Goal: Transaction & Acquisition: Purchase product/service

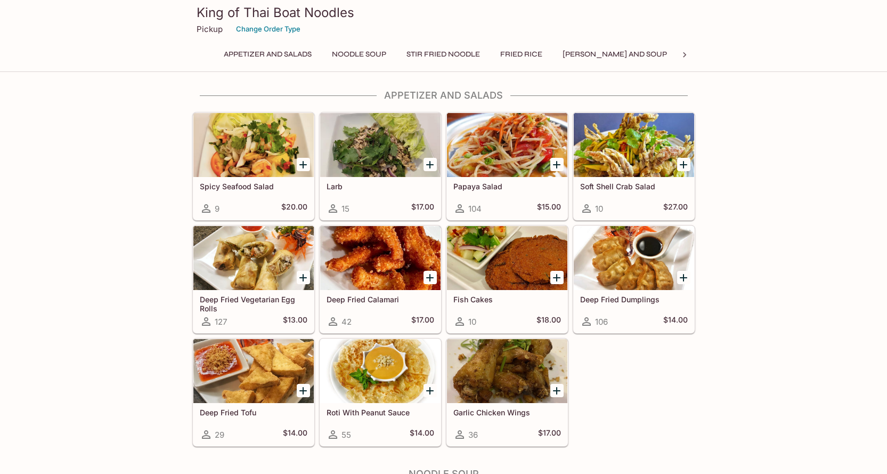
click at [496, 156] on div at bounding box center [507, 145] width 120 height 64
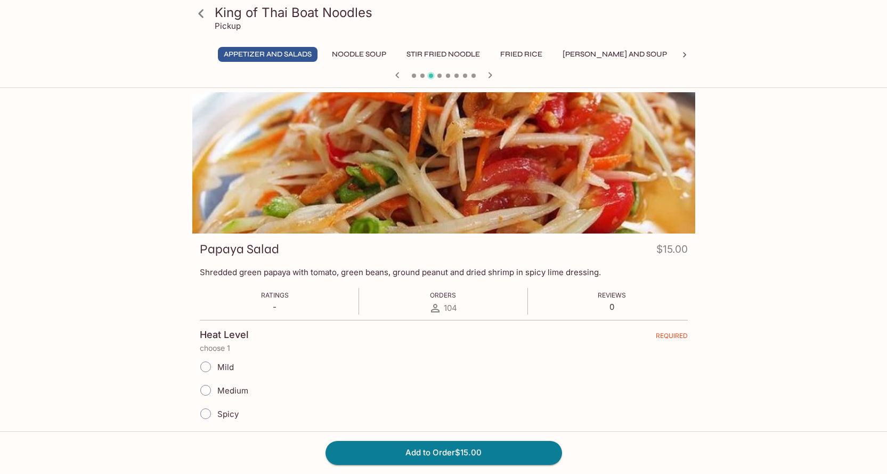
click at [202, 389] on input "Medium" at bounding box center [206, 390] width 22 height 22
radio input "true"
click at [446, 451] on button "Add to Order $15.00" at bounding box center [444, 452] width 237 height 23
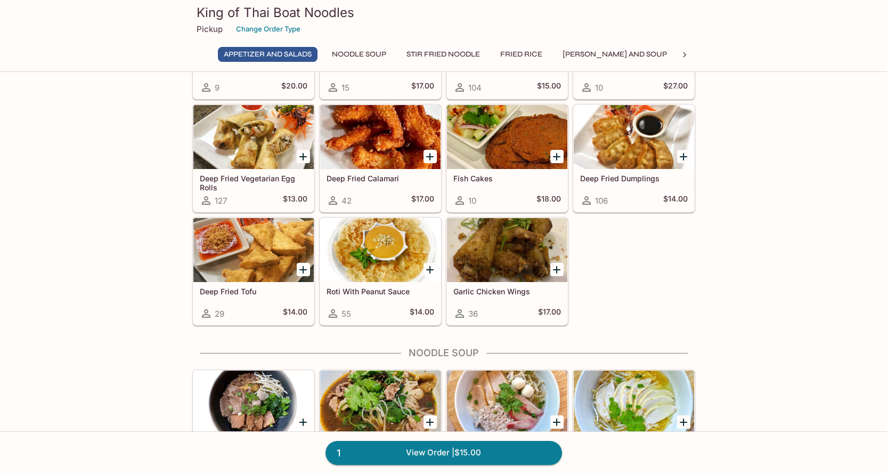
scroll to position [160, 0]
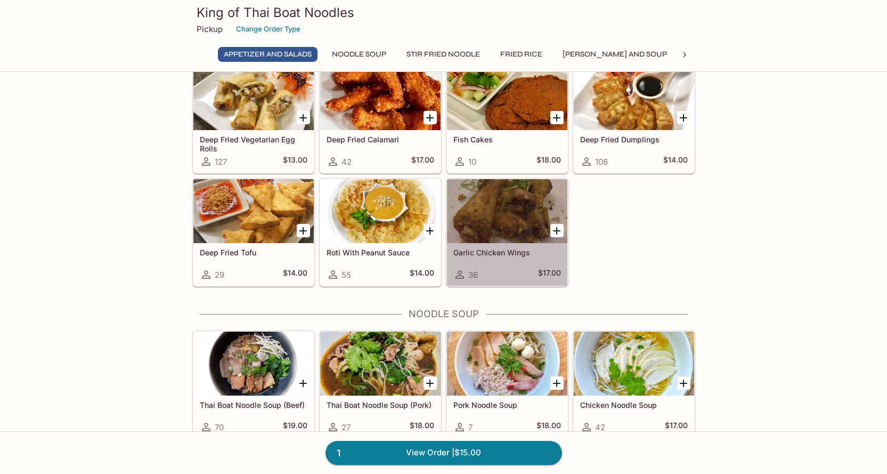
click at [506, 217] on div at bounding box center [507, 211] width 120 height 64
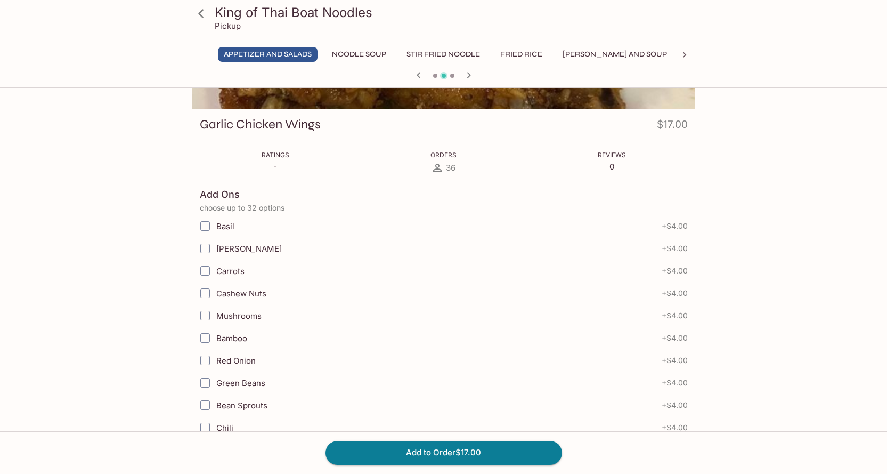
scroll to position [53, 0]
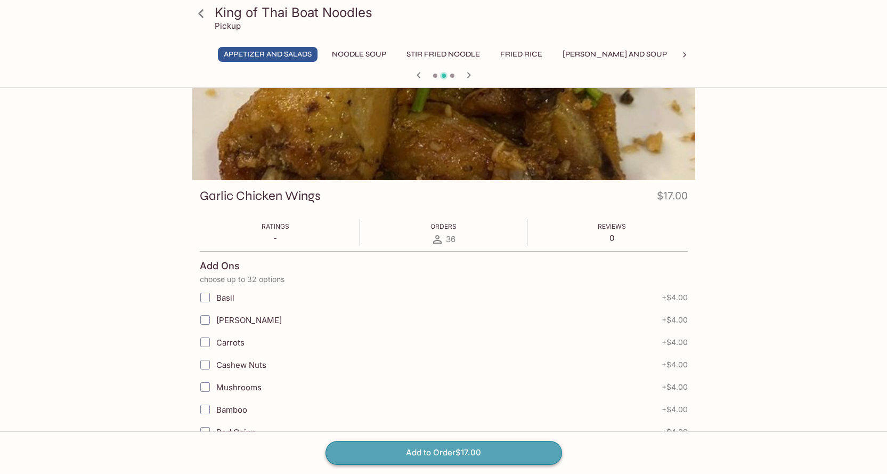
click at [456, 449] on button "Add to Order $17.00" at bounding box center [444, 452] width 237 height 23
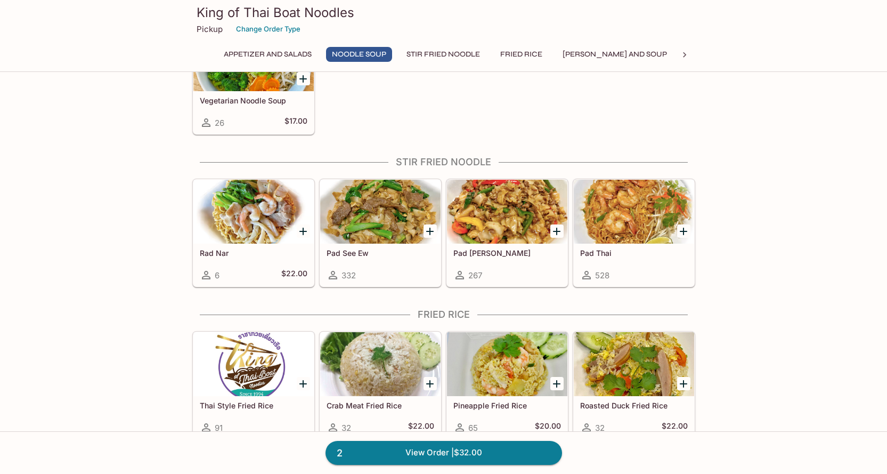
scroll to position [693, 0]
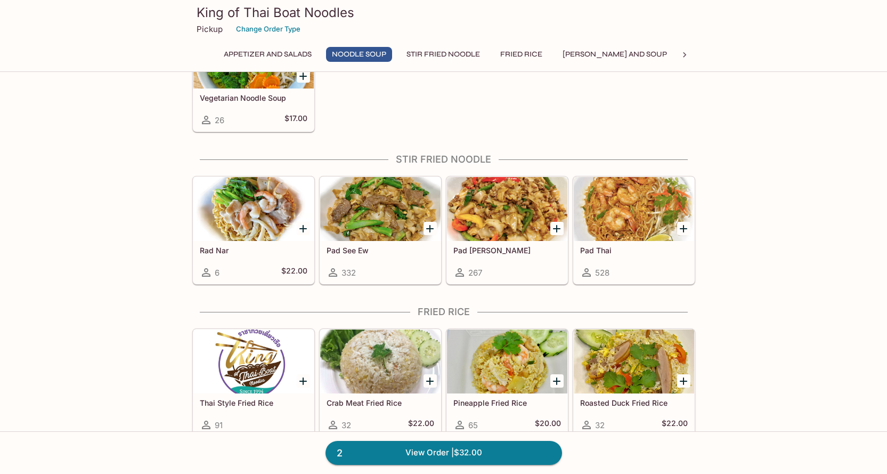
click at [628, 211] on div at bounding box center [634, 209] width 120 height 64
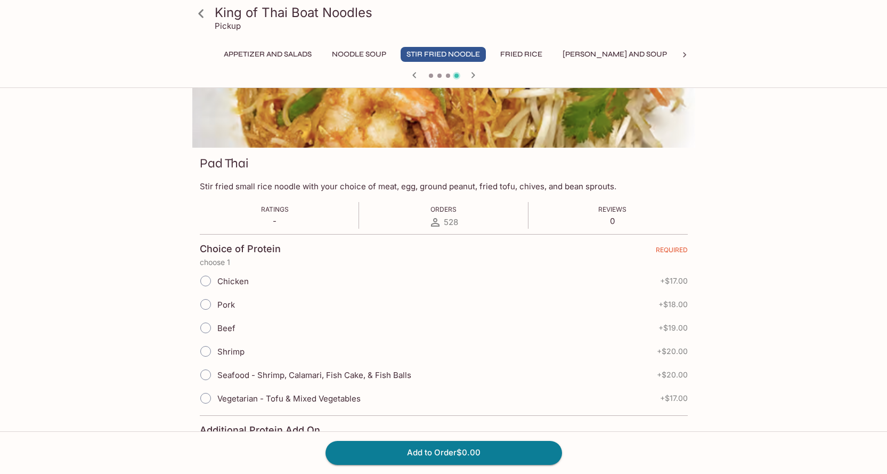
scroll to position [107, 0]
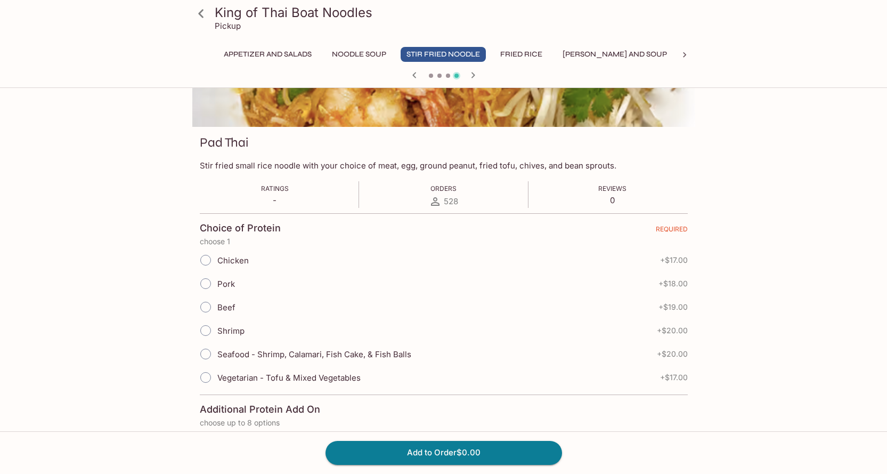
click at [207, 380] on input "Vegetarian - Tofu & Mixed Vegetables" at bounding box center [206, 377] width 22 height 22
radio input "true"
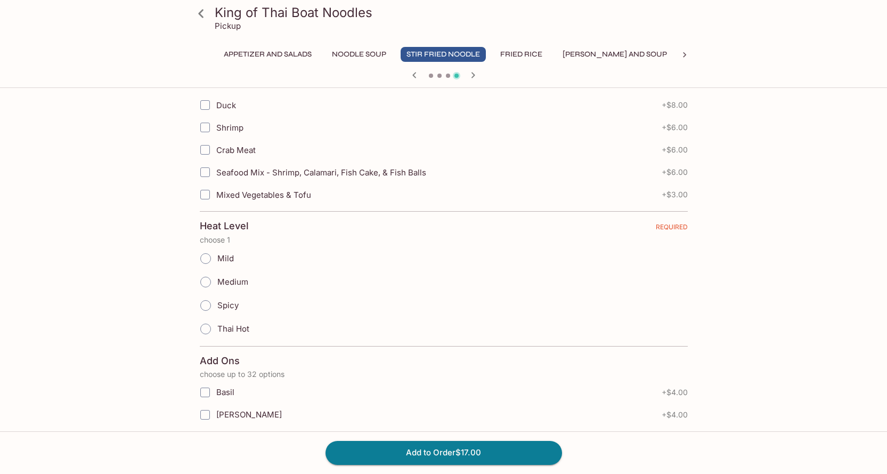
scroll to position [533, 0]
click at [207, 257] on input "Mild" at bounding box center [206, 257] width 22 height 22
radio input "true"
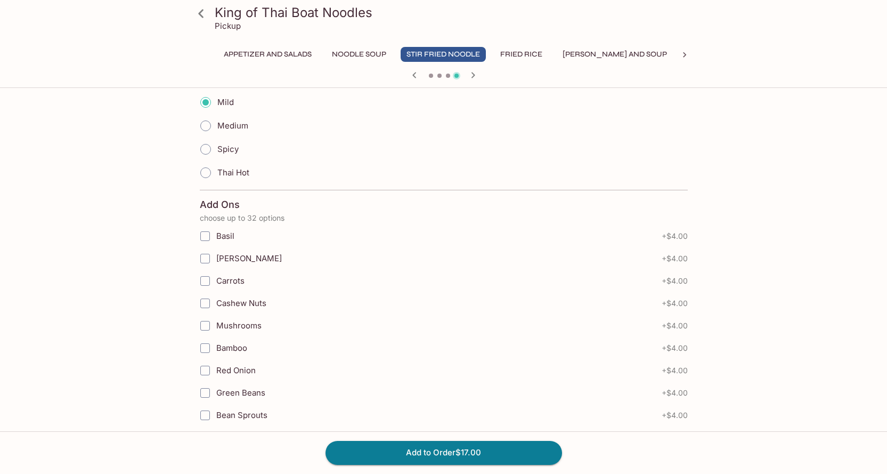
scroll to position [693, 0]
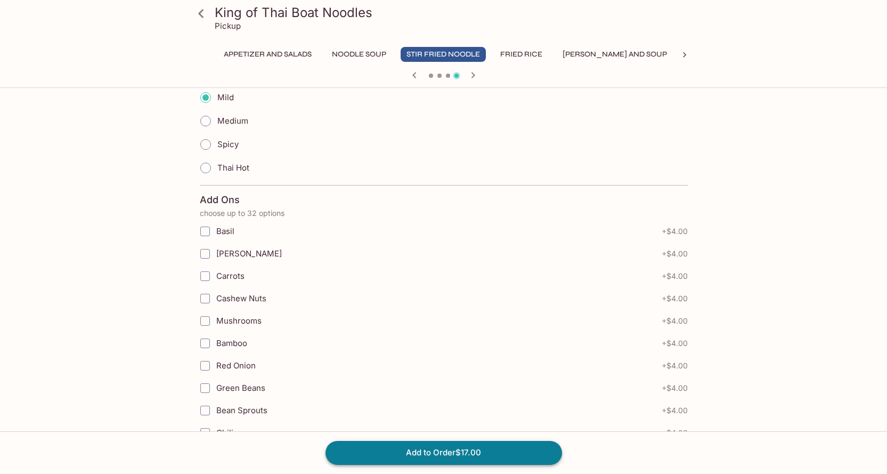
click at [498, 454] on button "Add to Order $17.00" at bounding box center [444, 452] width 237 height 23
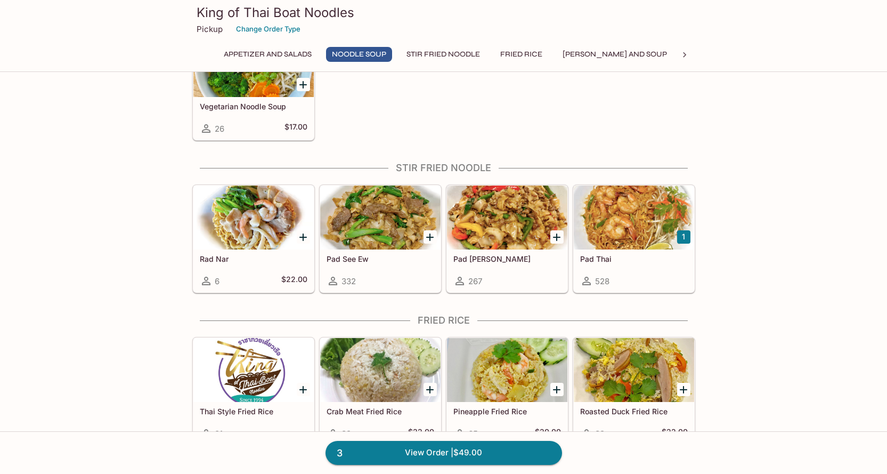
scroll to position [693, 0]
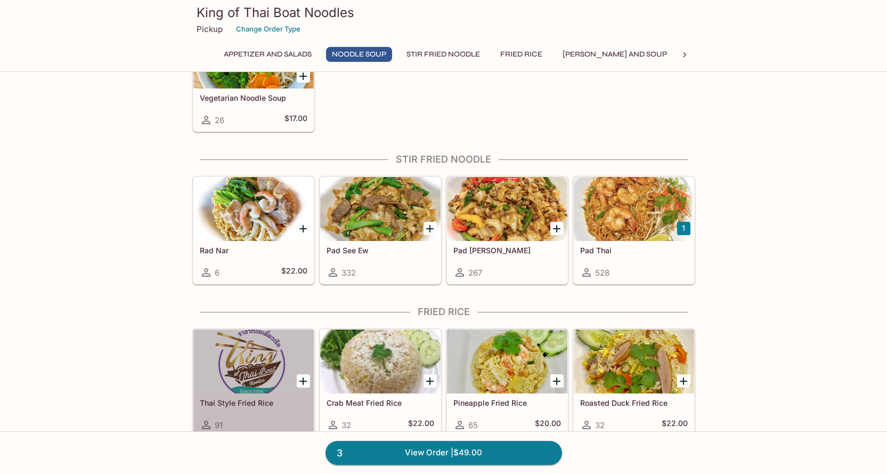
click at [253, 369] on div at bounding box center [253, 361] width 120 height 64
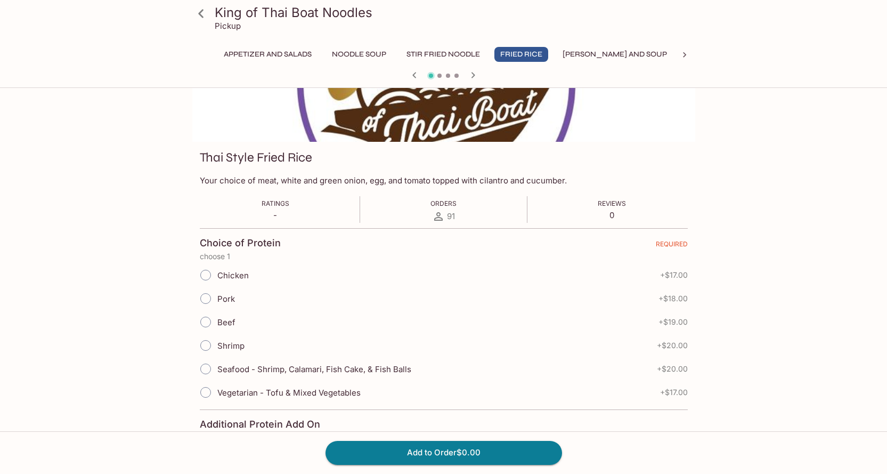
scroll to position [107, 0]
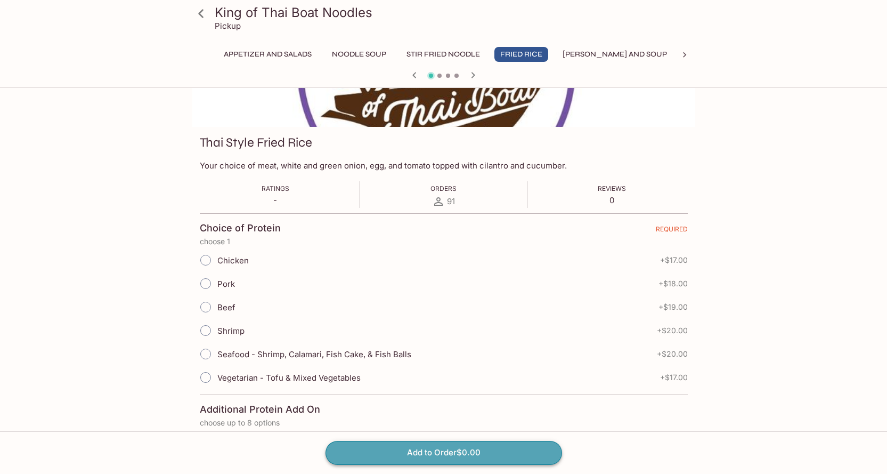
click at [496, 451] on button "Add to Order $0.00" at bounding box center [444, 452] width 237 height 23
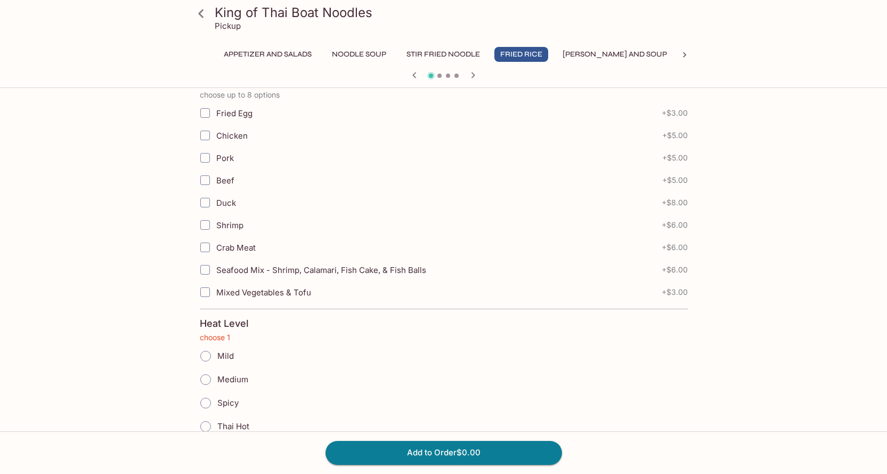
scroll to position [454, 0]
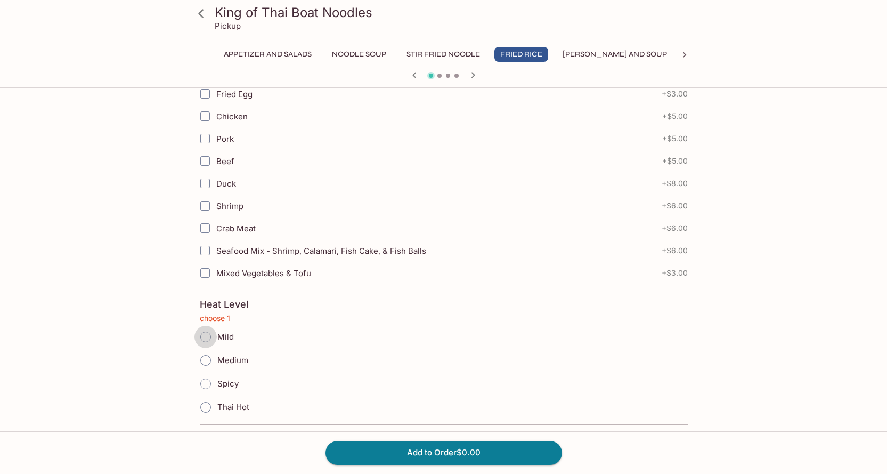
click at [206, 337] on input "Mild" at bounding box center [206, 337] width 22 height 22
radio input "true"
click at [482, 450] on button "Add to Order $0.00" at bounding box center [444, 452] width 237 height 23
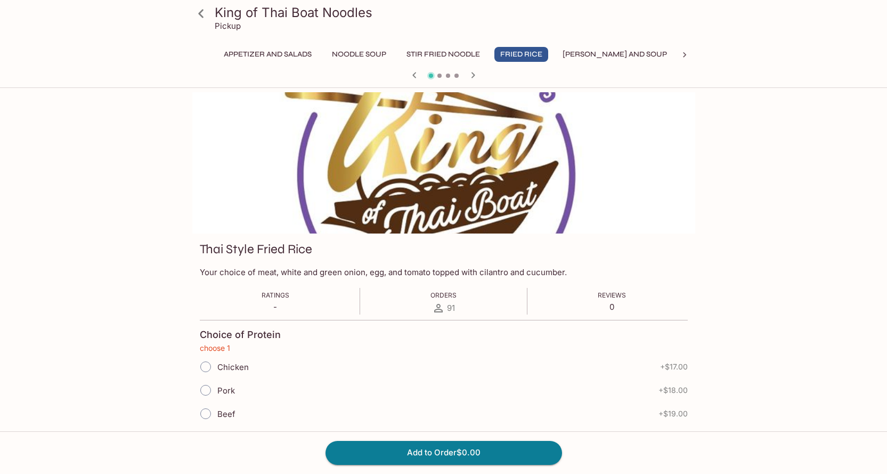
scroll to position [107, 0]
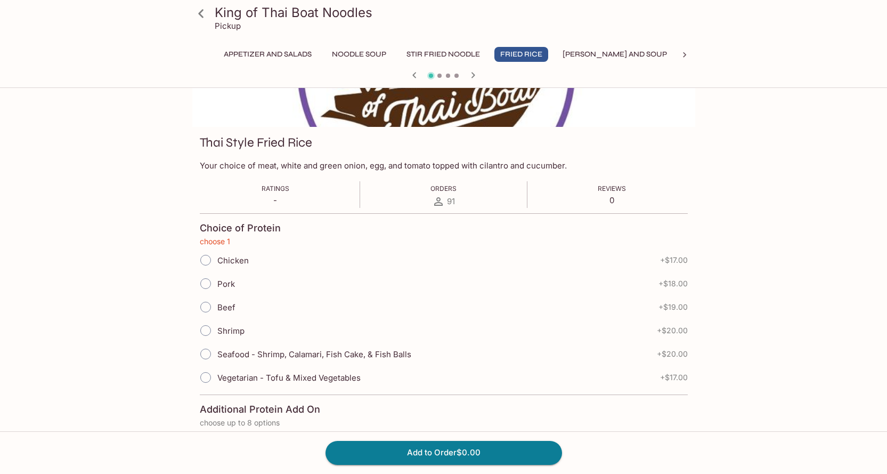
click at [205, 380] on input "Vegetarian - Tofu & Mixed Vegetables" at bounding box center [206, 377] width 22 height 22
radio input "true"
click at [493, 449] on button "Add to Order $17.00" at bounding box center [444, 452] width 237 height 23
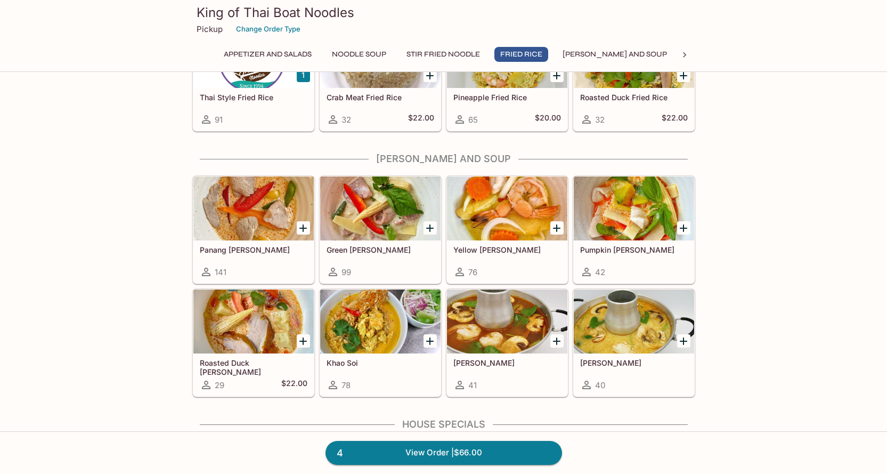
scroll to position [1013, 0]
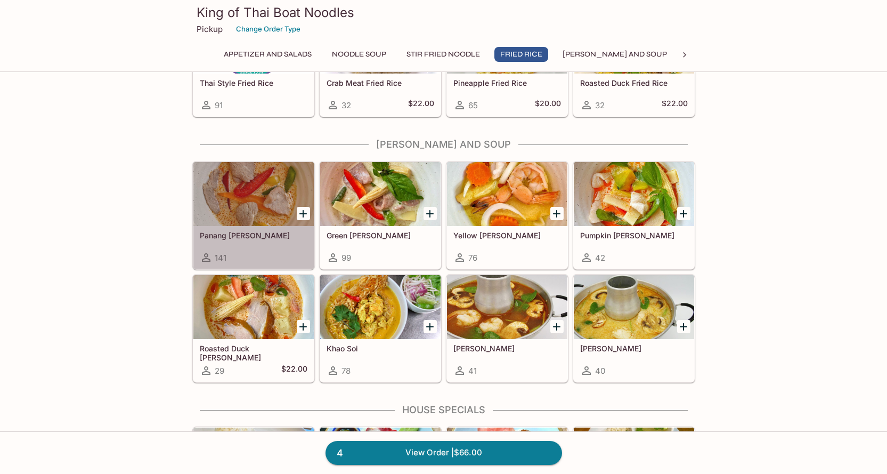
click at [251, 216] on div at bounding box center [253, 194] width 120 height 64
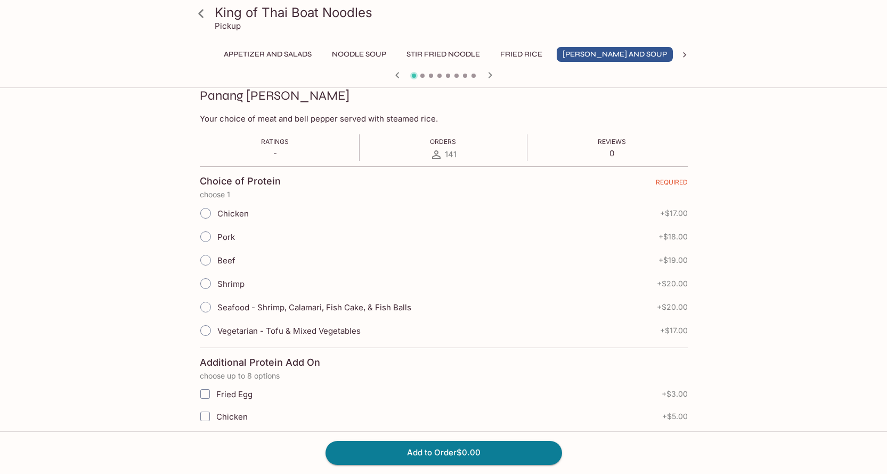
scroll to position [160, 0]
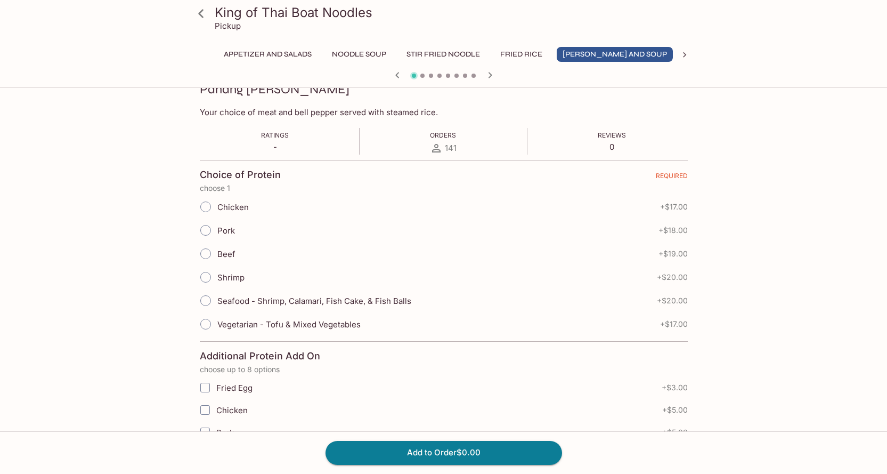
click at [212, 253] on input "Beef" at bounding box center [206, 254] width 22 height 22
radio input "true"
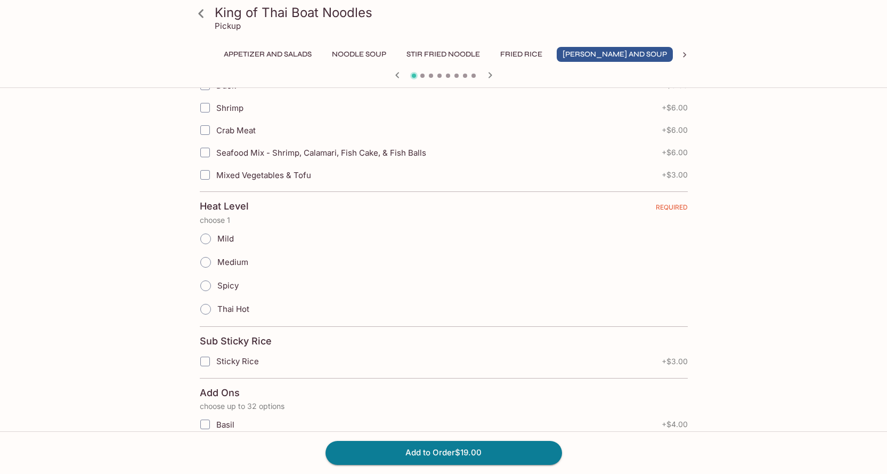
scroll to position [533, 0]
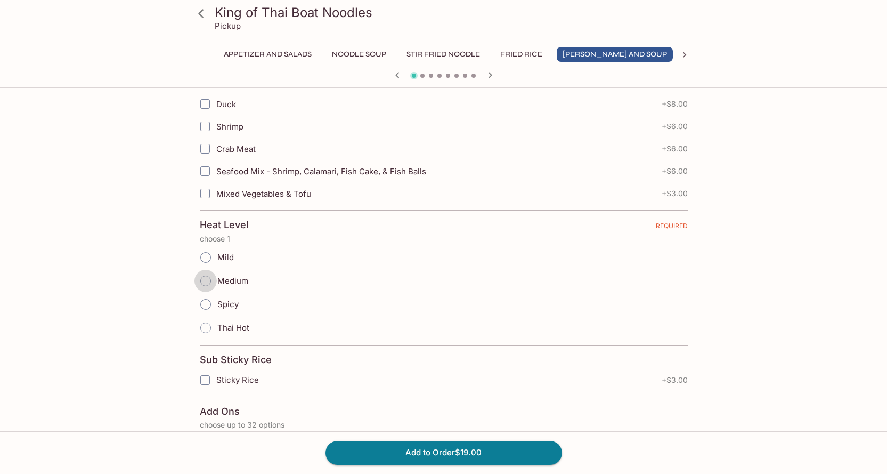
click at [207, 286] on input "Medium" at bounding box center [206, 281] width 22 height 22
radio input "true"
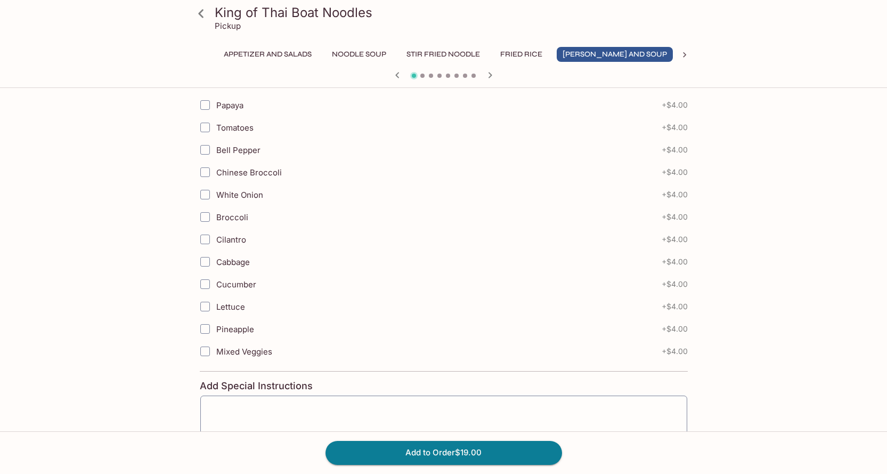
scroll to position [1119, 0]
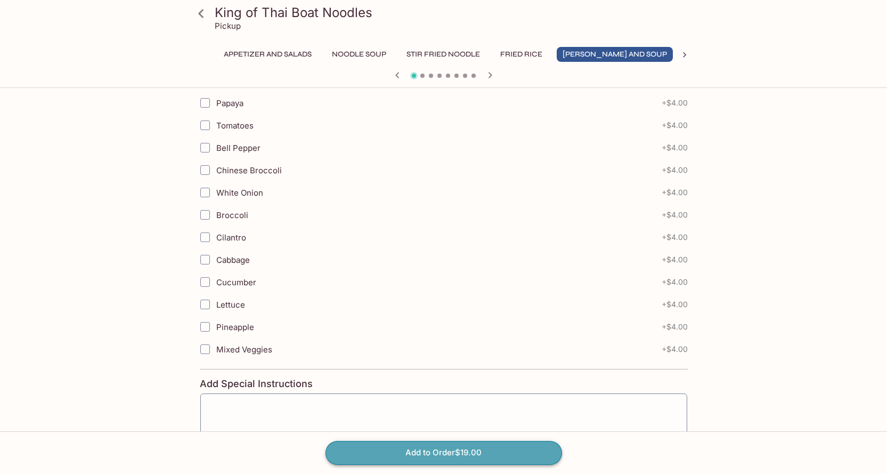
click at [488, 450] on button "Add to Order $19.00" at bounding box center [444, 452] width 237 height 23
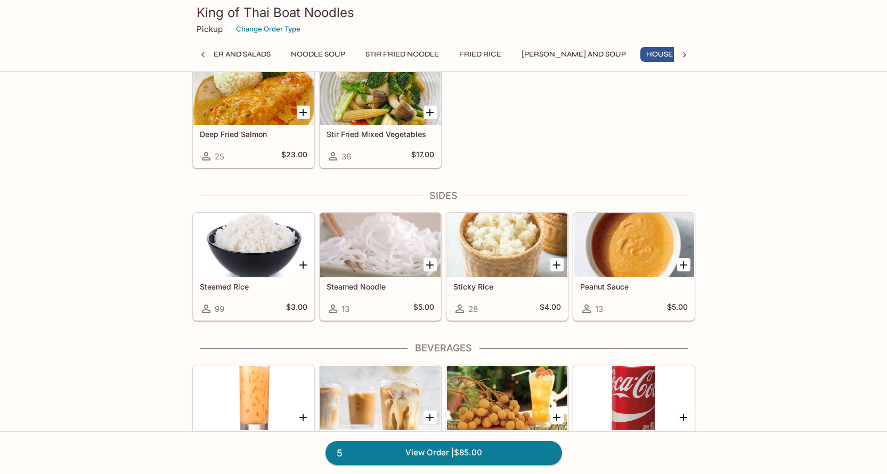
scroll to position [0, 50]
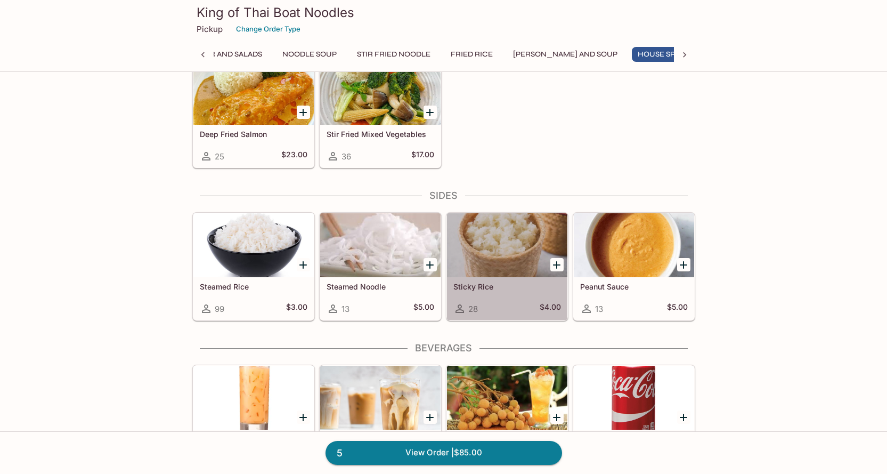
click at [504, 253] on div at bounding box center [507, 245] width 120 height 64
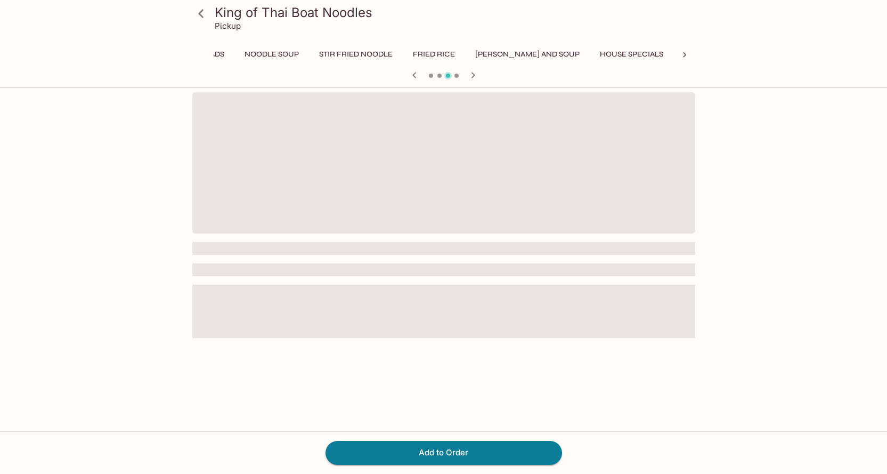
scroll to position [0, 106]
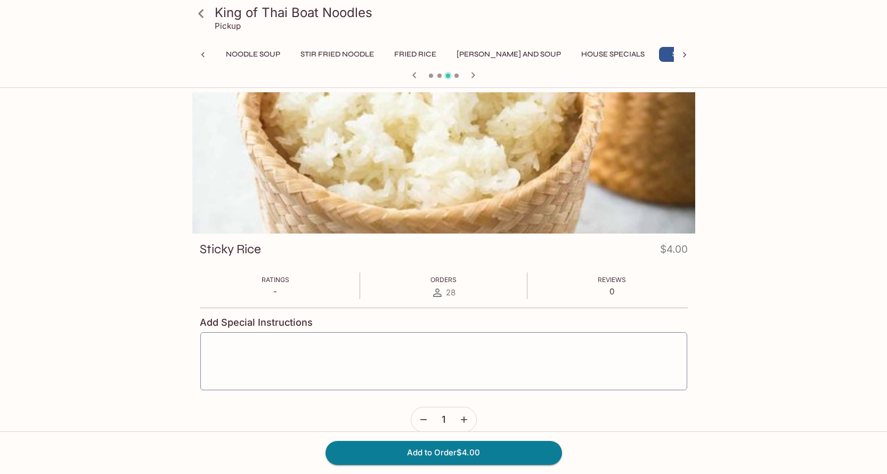
click at [467, 416] on icon "button" at bounding box center [464, 419] width 11 height 11
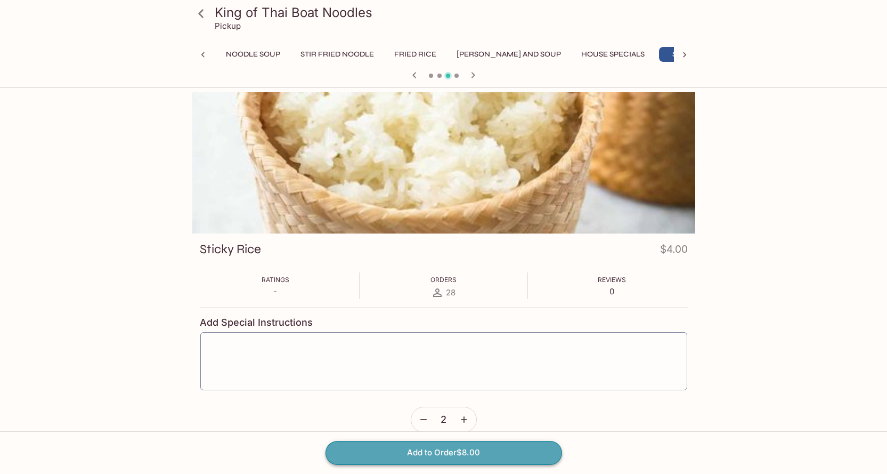
click at [479, 450] on button "Add to Order $8.00" at bounding box center [444, 452] width 237 height 23
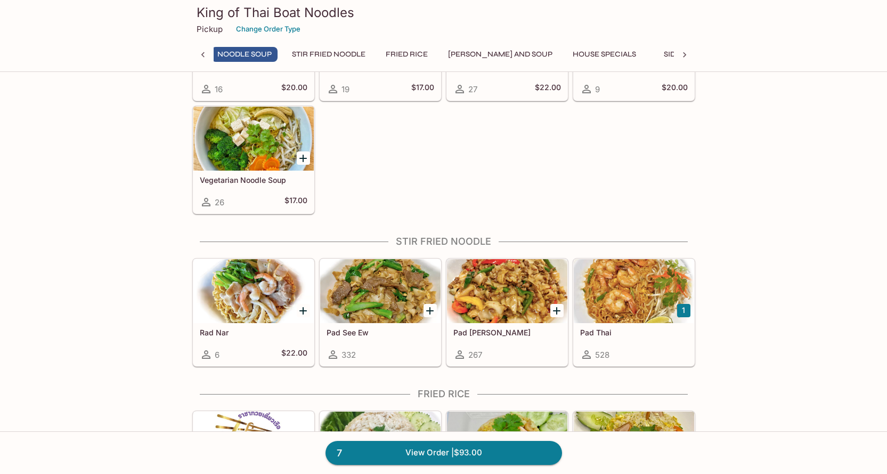
scroll to position [599, 0]
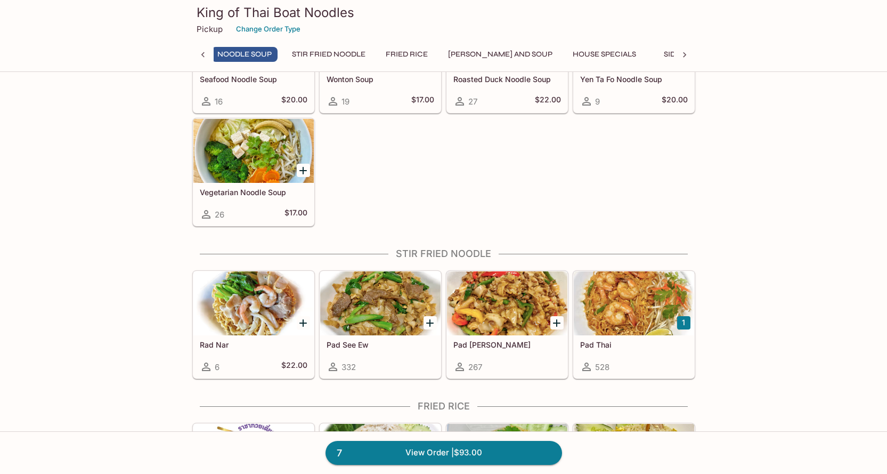
click at [393, 302] on div at bounding box center [380, 303] width 120 height 64
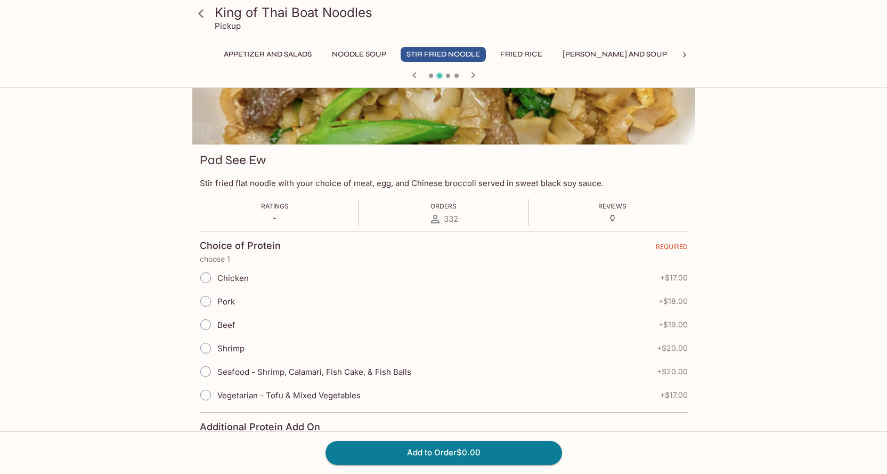
scroll to position [107, 0]
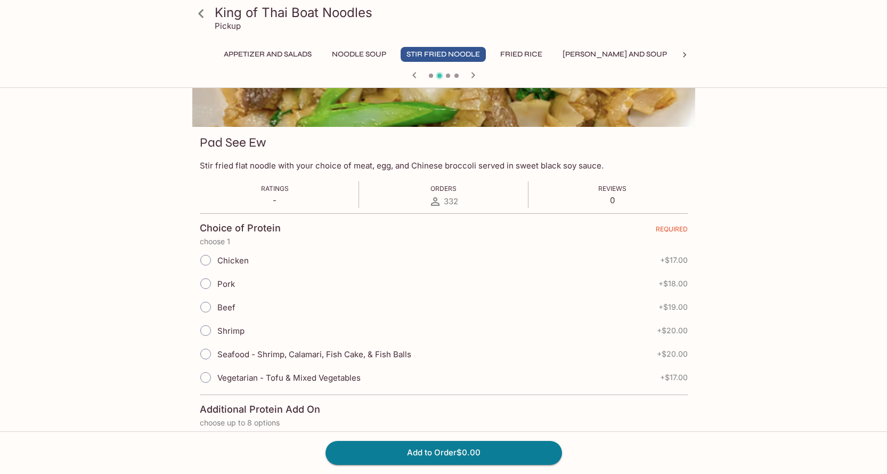
click at [206, 309] on input "Beef" at bounding box center [206, 307] width 22 height 22
radio input "true"
click at [206, 331] on input "Shrimp" at bounding box center [206, 330] width 22 height 22
radio input "true"
click at [207, 306] on input "Beef" at bounding box center [206, 307] width 22 height 22
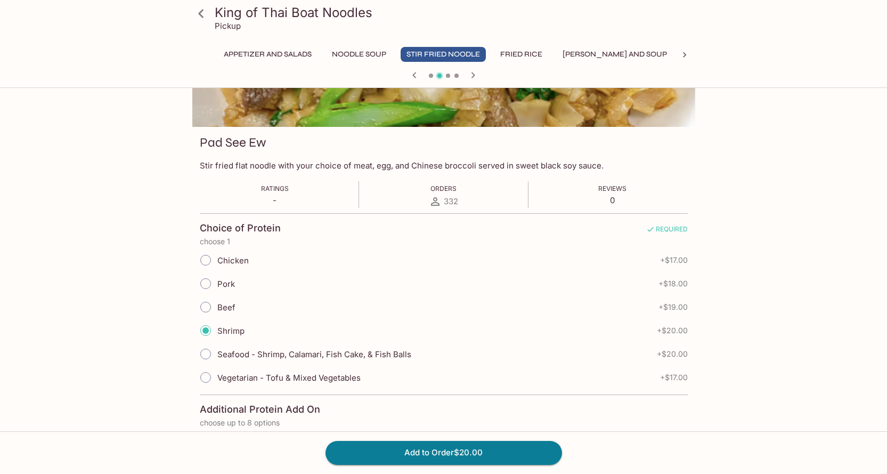
radio input "true"
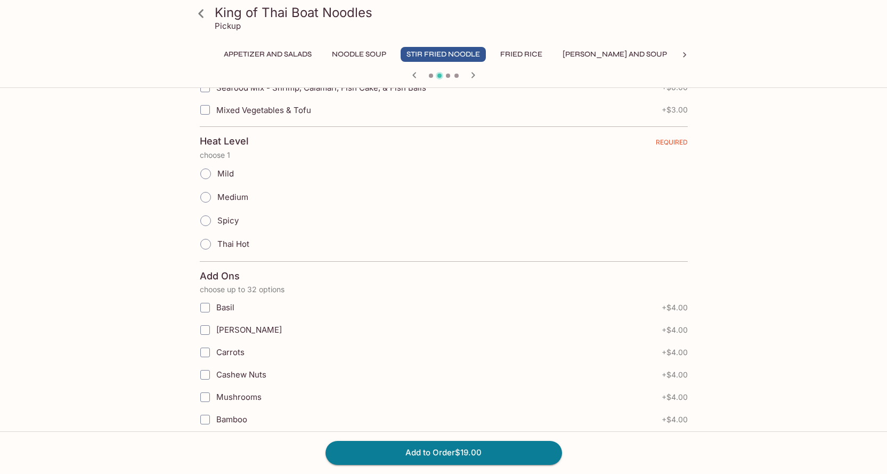
scroll to position [640, 0]
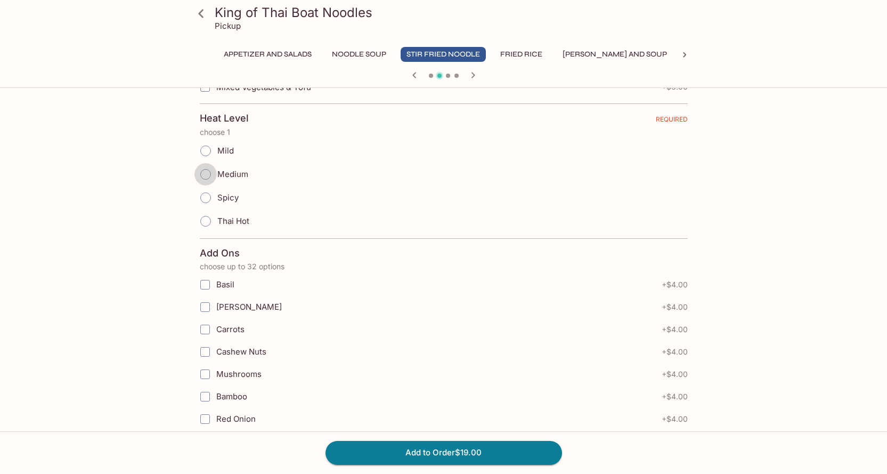
click at [207, 172] on input "Medium" at bounding box center [206, 174] width 22 height 22
radio input "true"
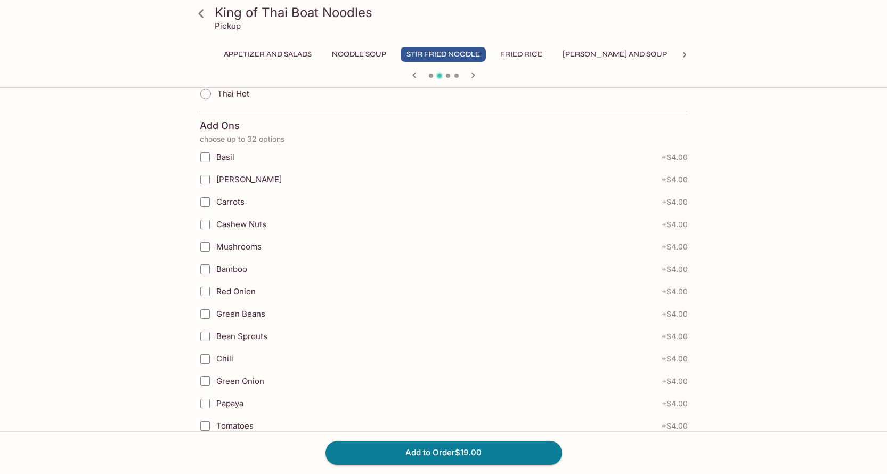
scroll to position [800, 0]
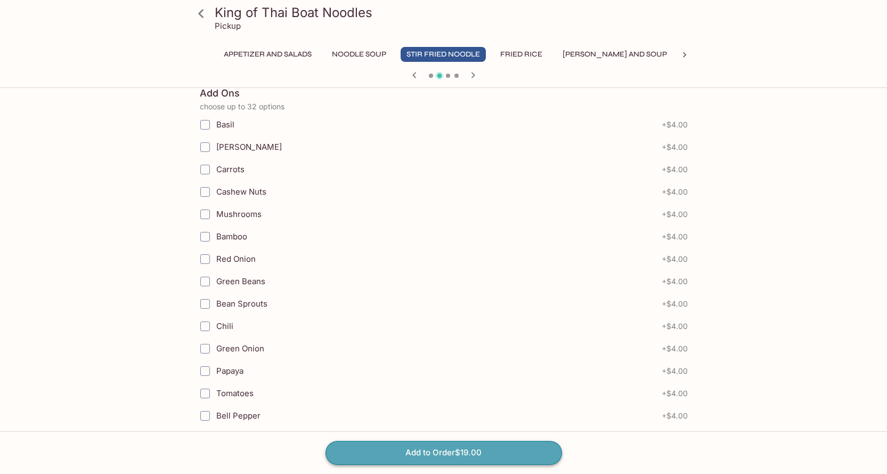
click at [504, 452] on button "Add to Order $19.00" at bounding box center [444, 452] width 237 height 23
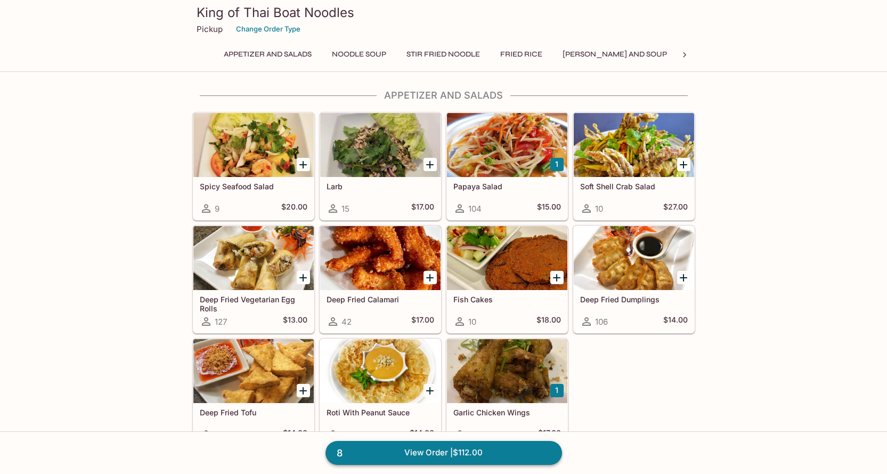
click at [426, 449] on link "8 View Order | $112.00" at bounding box center [444, 452] width 237 height 23
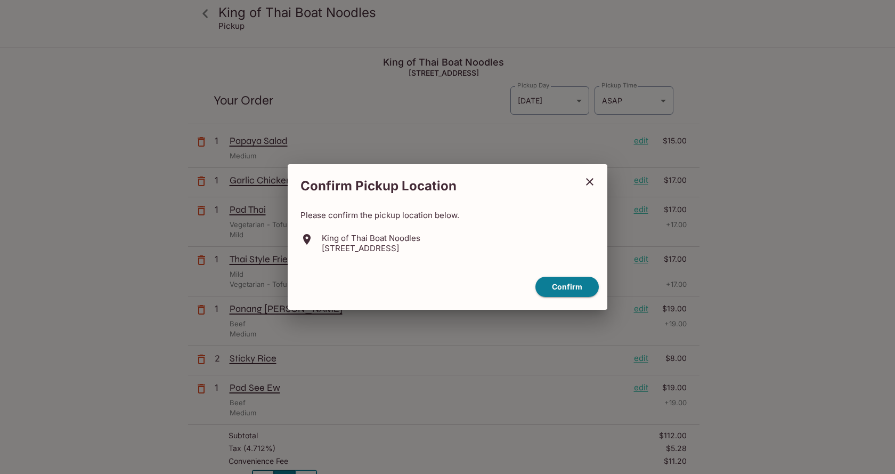
click at [589, 180] on icon "close" at bounding box center [589, 181] width 7 height 7
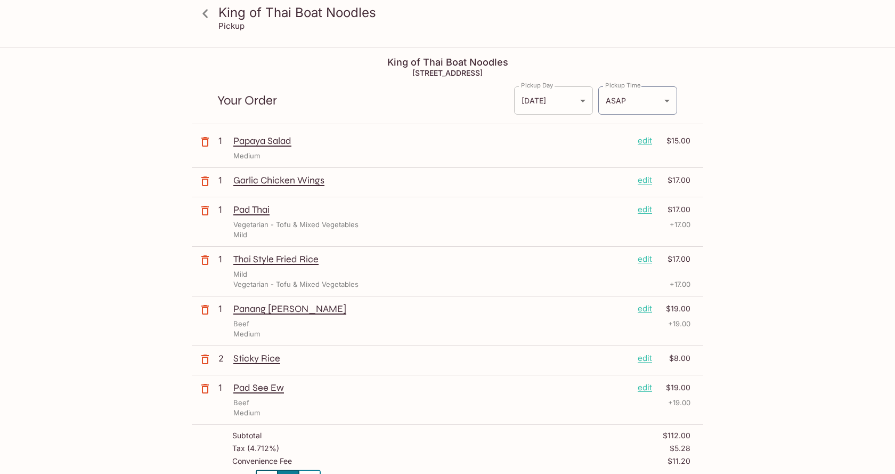
click at [578, 98] on body "King of Thai Boat Noodles Pickup King of Thai Boat Noodles [STREET_ADDRESS] You…" at bounding box center [447, 285] width 895 height 474
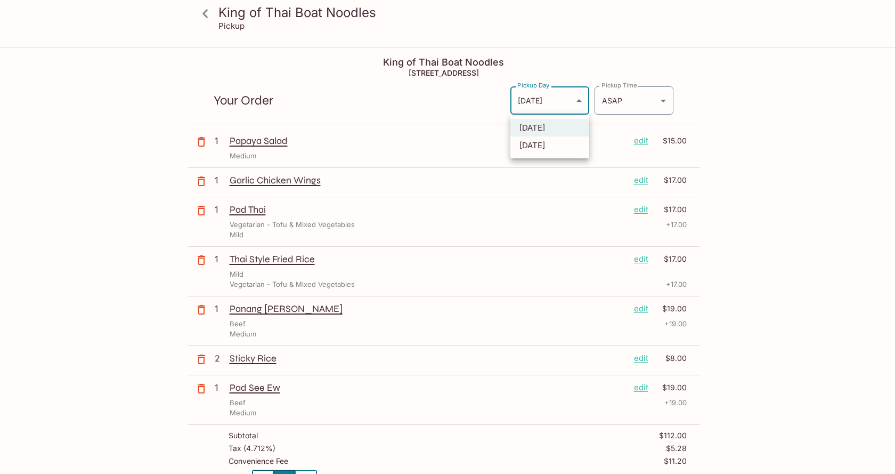
click at [563, 144] on li "[DATE]" at bounding box center [550, 145] width 79 height 18
type input "[DATE]"
type input "[DATE]T21:30:00.000000Z"
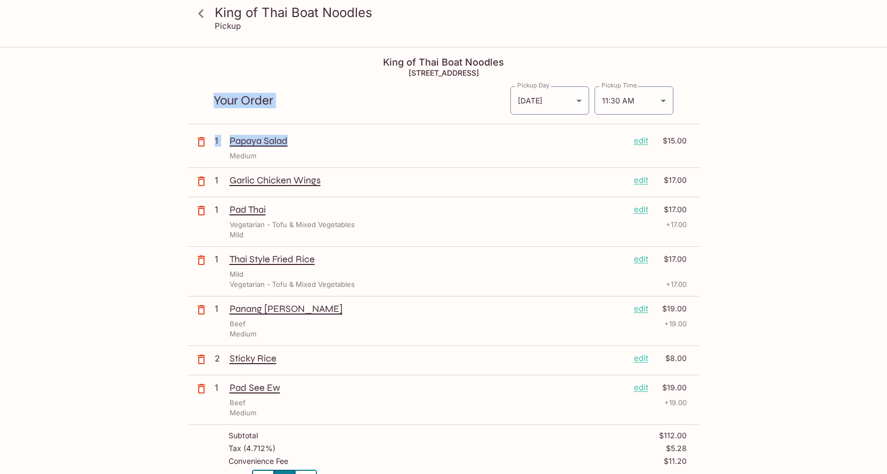
drag, startPoint x: 171, startPoint y: 122, endPoint x: 385, endPoint y: 128, distance: 214.9
click at [433, 135] on div "King of Thai Boat Noodles Pickup King of Thai Boat Noodles [STREET_ADDRESS] You…" at bounding box center [444, 406] width 682 height 716
click at [313, 89] on div "Your Order Pickup Day [DATE] [DATE] Pickup Day Pickup Time 11:30 AM [DATE]T21:3…" at bounding box center [444, 96] width 512 height 55
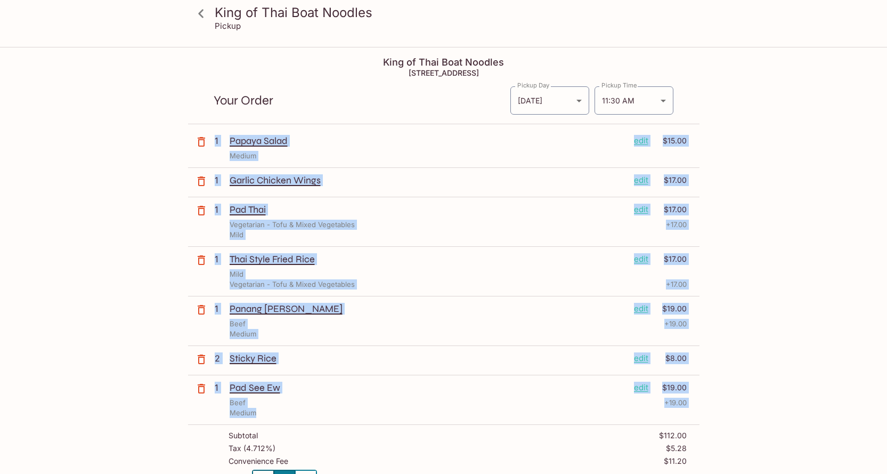
drag, startPoint x: 180, startPoint y: 136, endPoint x: 706, endPoint y: 415, distance: 595.4
click at [706, 415] on div "King of Thai Boat Noodles Pickup King of Thai Boat Noodles [STREET_ADDRESS] You…" at bounding box center [444, 406] width 682 height 716
copy div "1 Papaya Salad edit $15.00 Medium 1 Garlic Chicken Wings edit $17.00 1 Pad Thai…"
click at [171, 209] on div "King of Thai Boat Noodles Pickup King of Thai Boat Noodles [STREET_ADDRESS] You…" at bounding box center [444, 406] width 682 height 716
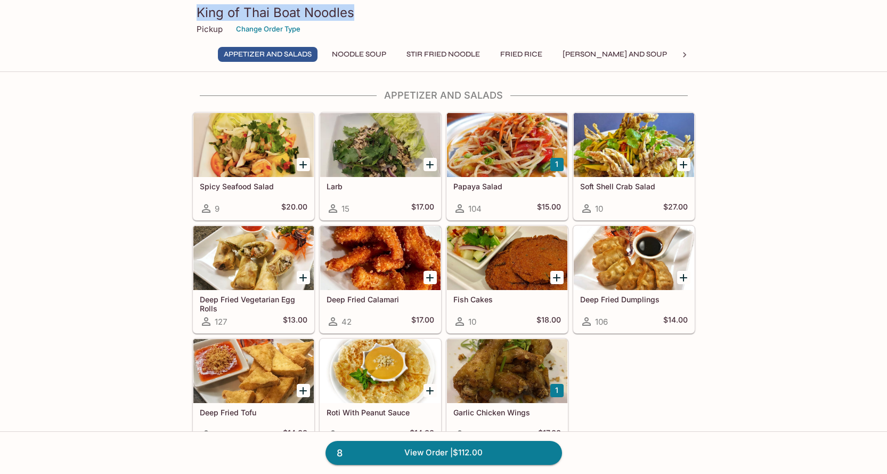
drag, startPoint x: 198, startPoint y: 11, endPoint x: 378, endPoint y: 10, distance: 180.7
click at [378, 10] on h3 "King of Thai Boat Noodles" at bounding box center [444, 12] width 495 height 17
copy h3 "King of Thai Boat Noodles"
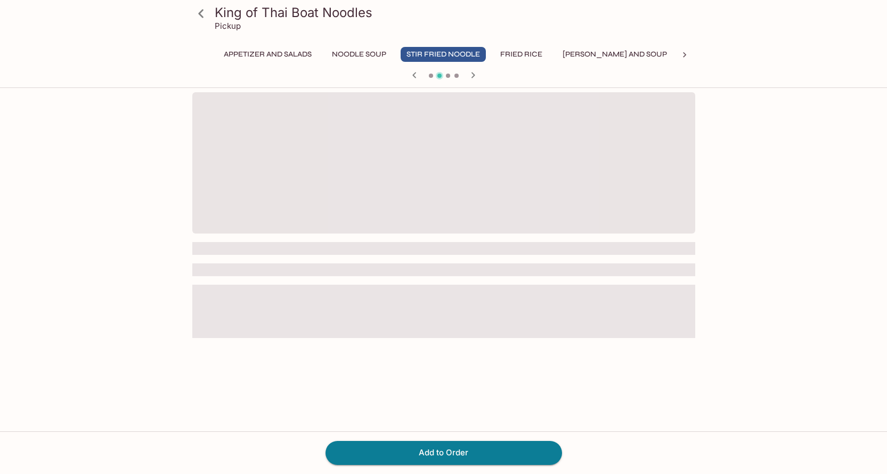
scroll to position [92, 0]
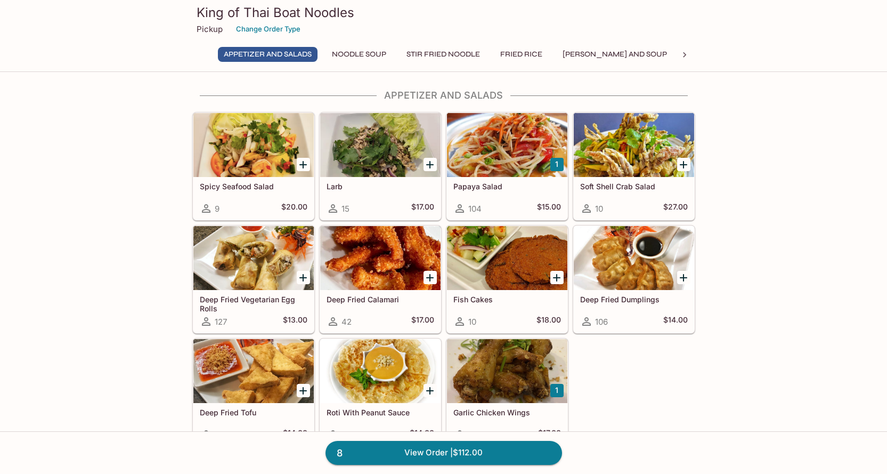
click at [682, 51] on button "House Specials" at bounding box center [719, 54] width 75 height 15
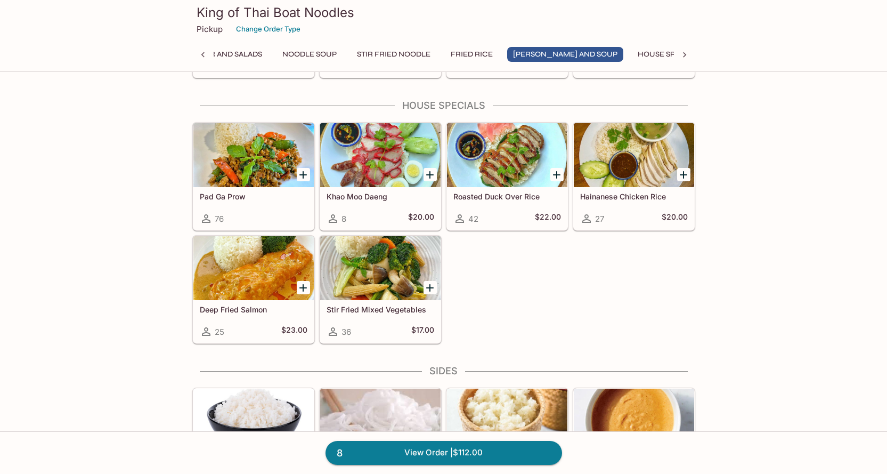
scroll to position [1326, 0]
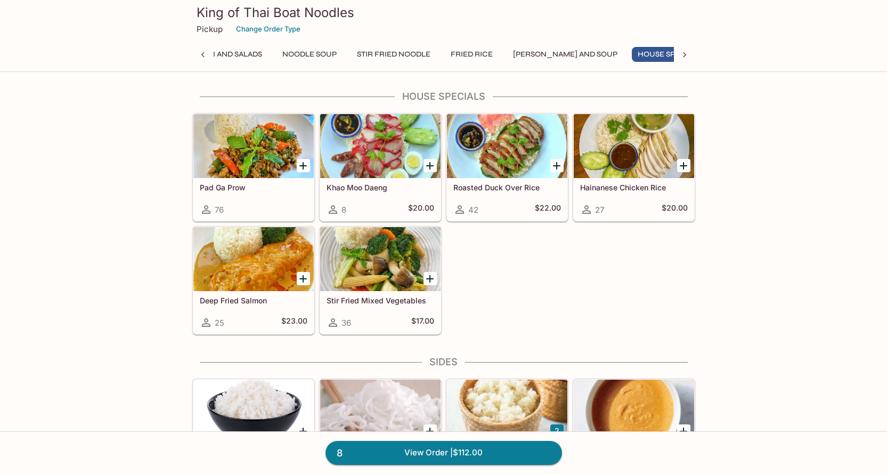
click at [248, 12] on h3 "King of Thai Boat Noodles" at bounding box center [444, 12] width 495 height 17
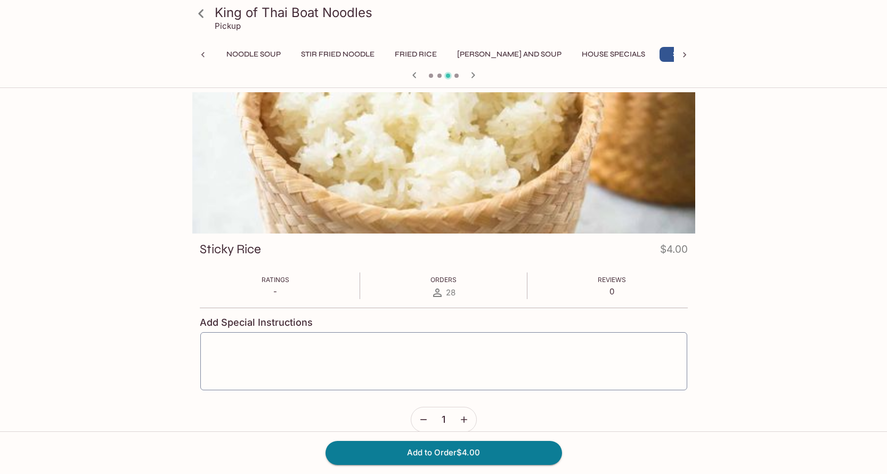
scroll to position [0, 106]
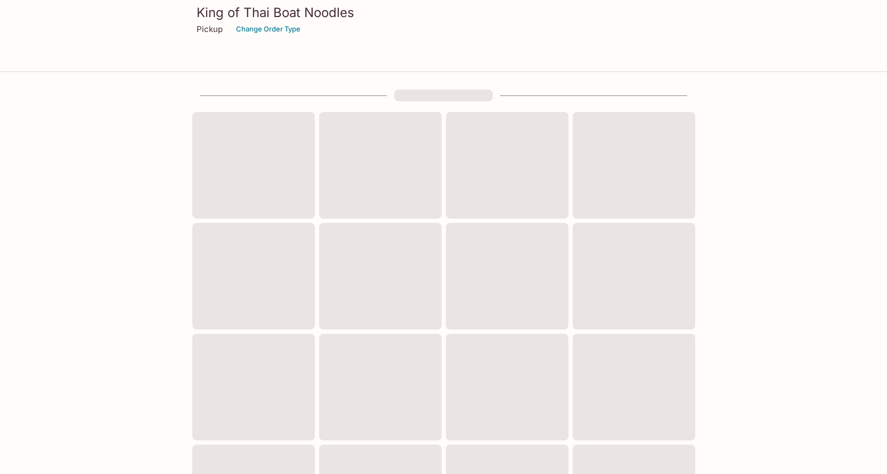
scroll to position [352, 0]
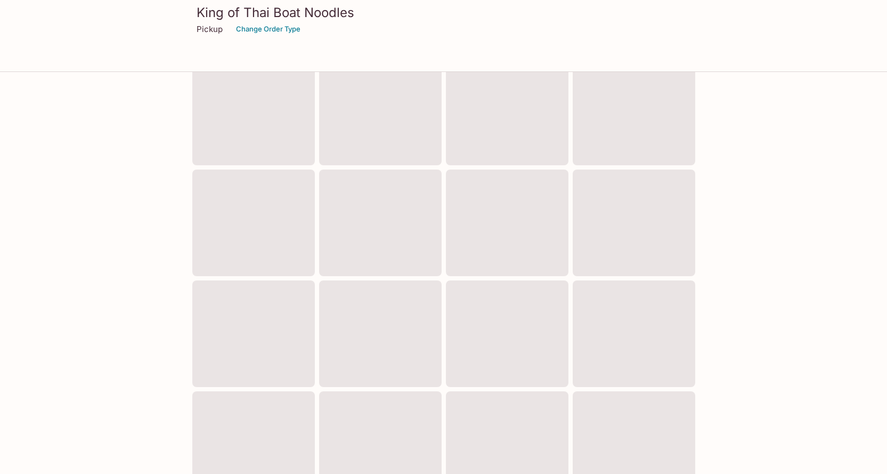
scroll to position [160, 0]
